Goal: Check status: Check status

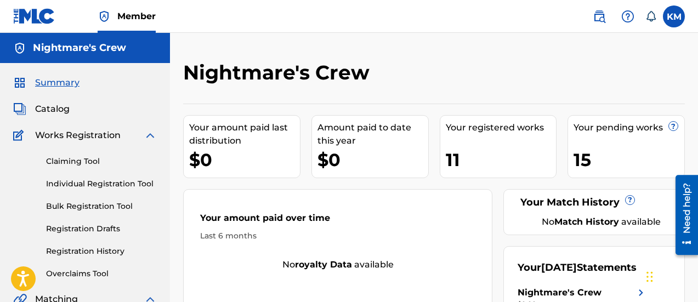
click at [53, 79] on span "Summary" at bounding box center [57, 82] width 44 height 13
click at [46, 18] on img at bounding box center [34, 16] width 42 height 16
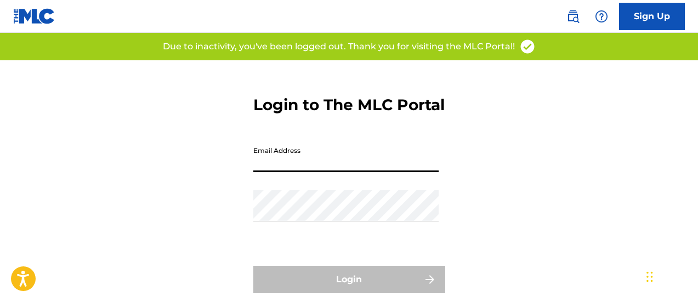
click at [318, 172] on input "Email Address" at bounding box center [345, 156] width 185 height 31
type input "[EMAIL_ADDRESS][DOMAIN_NAME]"
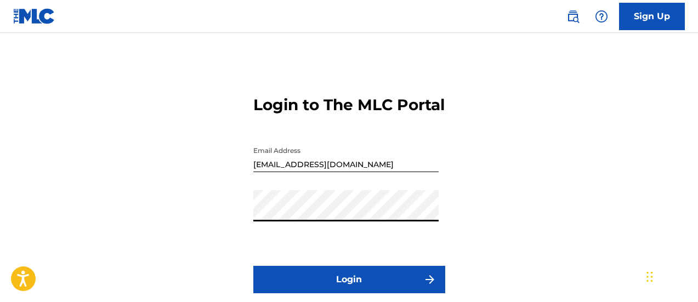
click at [281, 291] on button "Login" at bounding box center [349, 279] width 192 height 27
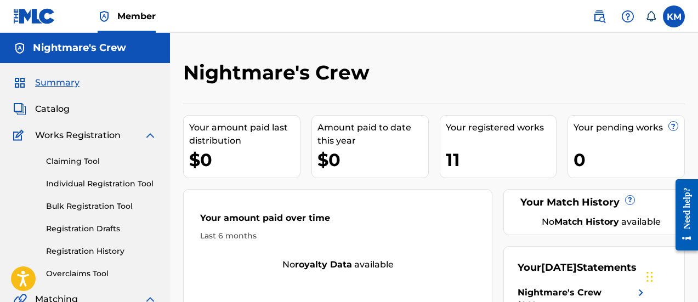
click at [102, 249] on link "Registration History" at bounding box center [101, 252] width 111 height 12
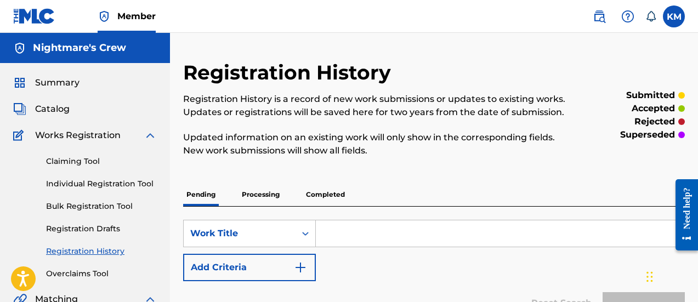
click at [256, 196] on p "Processing" at bounding box center [260, 194] width 44 height 23
click at [324, 187] on p "Completed" at bounding box center [325, 194] width 45 height 23
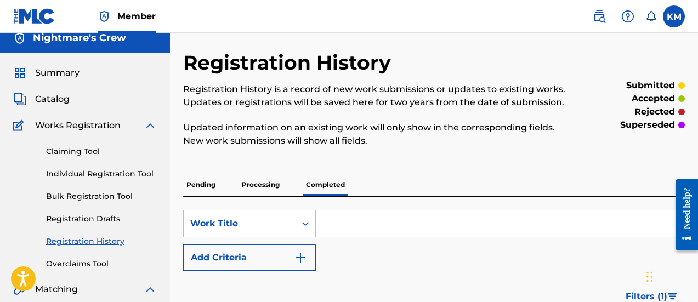
scroll to position [3, 0]
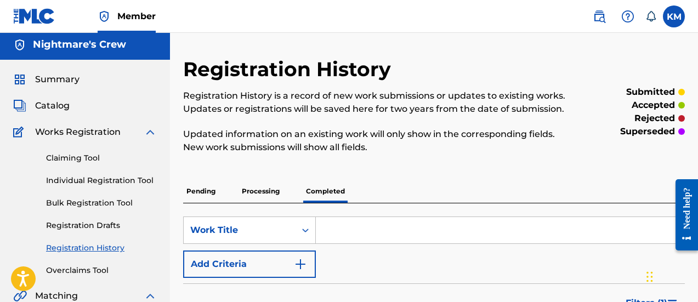
click at [213, 193] on p "Pending" at bounding box center [201, 191] width 36 height 23
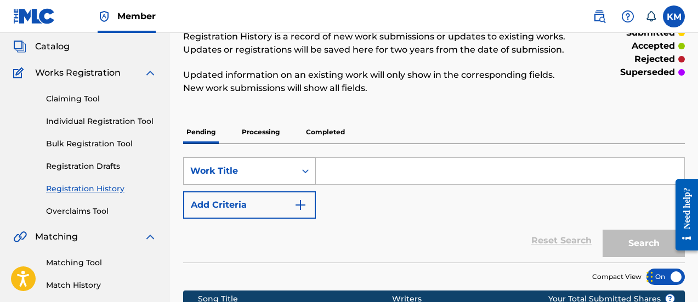
scroll to position [55, 0]
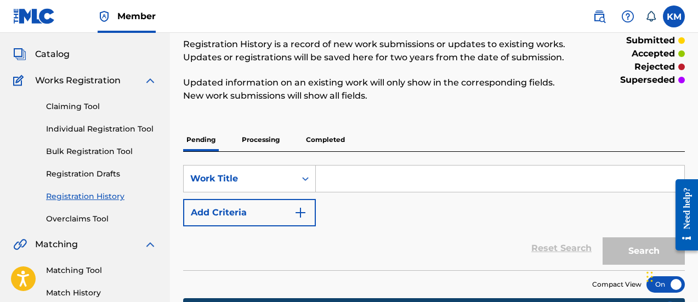
click at [258, 144] on p "Processing" at bounding box center [260, 139] width 44 height 23
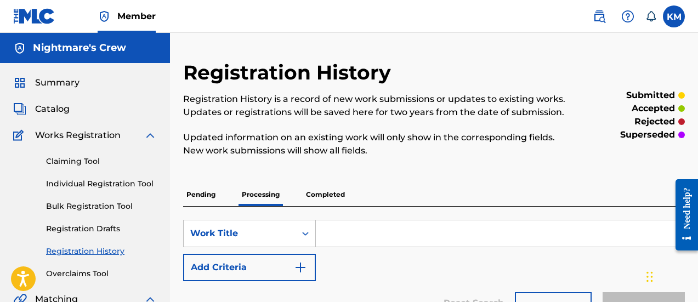
click at [55, 83] on span "Summary" at bounding box center [57, 82] width 44 height 13
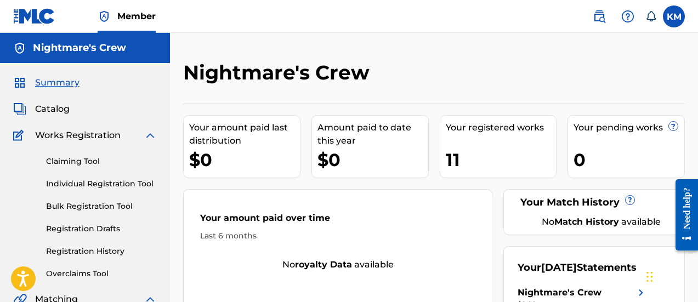
click at [100, 249] on link "Registration History" at bounding box center [101, 252] width 111 height 12
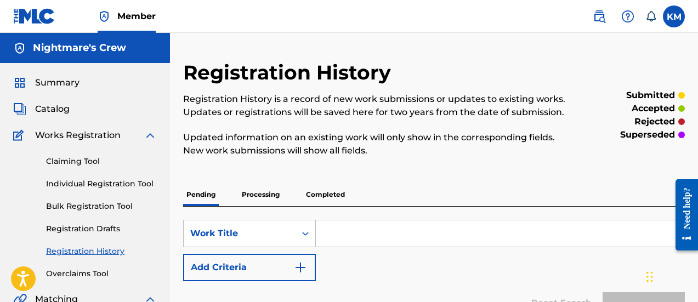
click at [272, 193] on p "Processing" at bounding box center [260, 194] width 44 height 23
click at [310, 193] on p "Completed" at bounding box center [325, 194] width 45 height 23
click at [64, 84] on span "Summary" at bounding box center [57, 82] width 44 height 13
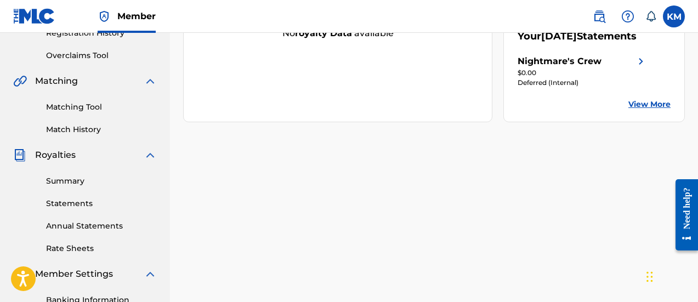
scroll to position [110, 0]
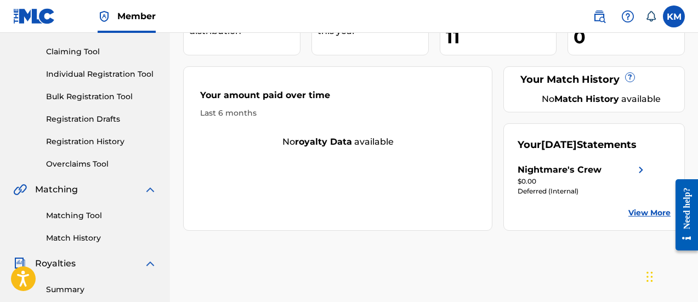
click at [652, 219] on link "View More" at bounding box center [649, 213] width 42 height 12
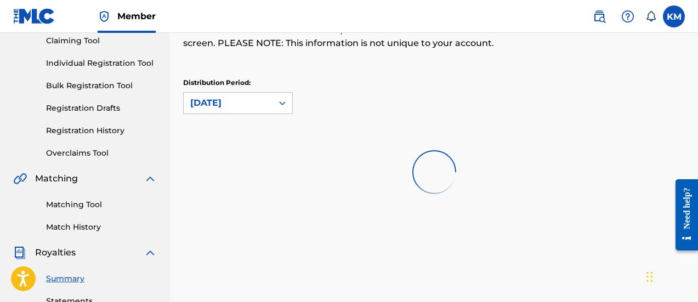
scroll to position [110, 0]
